Goal: Communication & Community: Ask a question

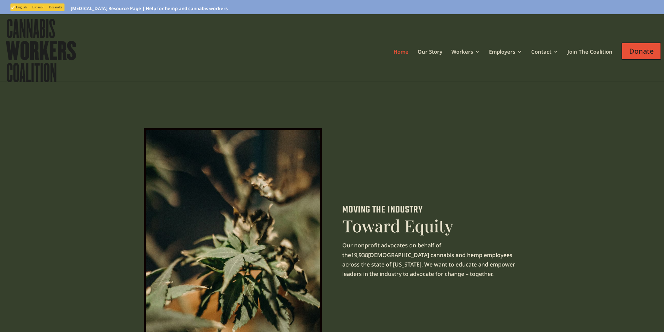
click at [531, 49] on link "Contact" at bounding box center [544, 60] width 27 height 23
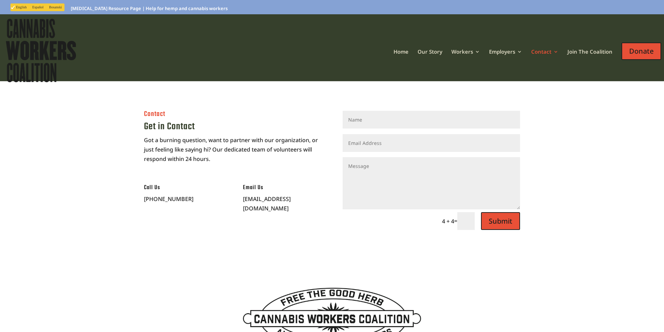
click at [389, 176] on textarea "Message" at bounding box center [432, 183] width 178 height 52
paste textarea "Wikipedia is considered to be the World’s most significant tool for reference m…"
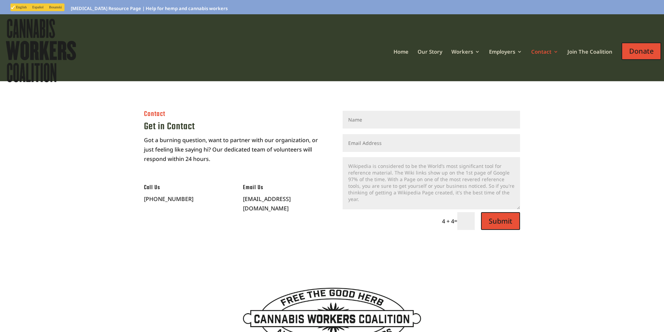
type textarea "Wikipedia is considered to be the World’s most significant tool for reference m…"
click at [373, 140] on input "Email Address" at bounding box center [432, 143] width 178 height 18
type input "Ricky.carder@Procompanypage.com"
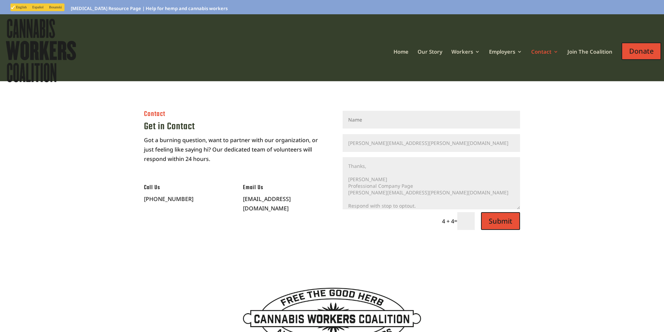
type input "Ricky Carder"
click at [362, 194] on textarea "Wikipedia is considered to be the World’s most significant tool for reference m…" at bounding box center [432, 183] width 178 height 52
click at [475, 224] on input "text" at bounding box center [465, 221] width 17 height 18
type input "8"
click at [504, 222] on button "Submit" at bounding box center [498, 221] width 44 height 18
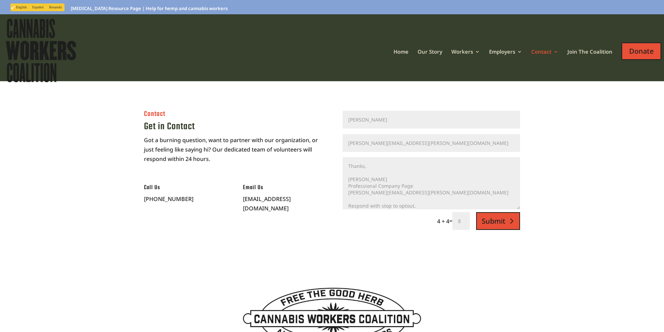
click at [494, 223] on button "Submit" at bounding box center [498, 221] width 44 height 18
